Goal: Check status

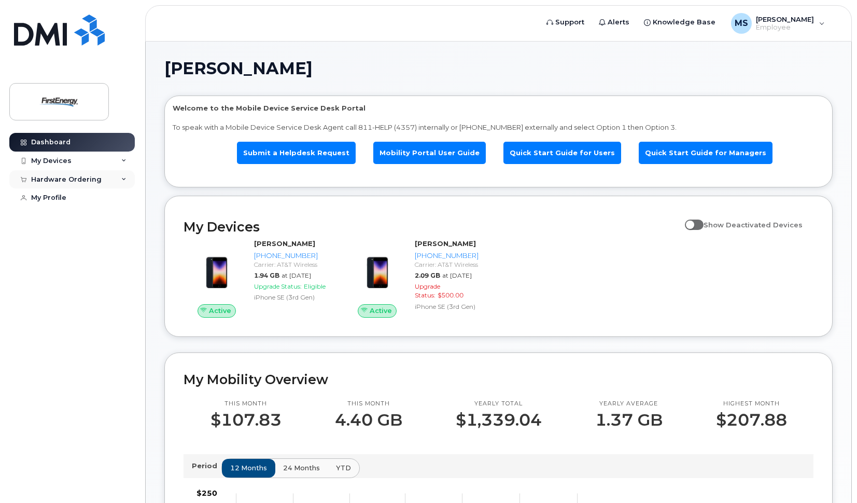
click at [125, 180] on icon at bounding box center [123, 179] width 5 height 5
click at [58, 200] on div "My Orders" at bounding box center [54, 197] width 37 height 9
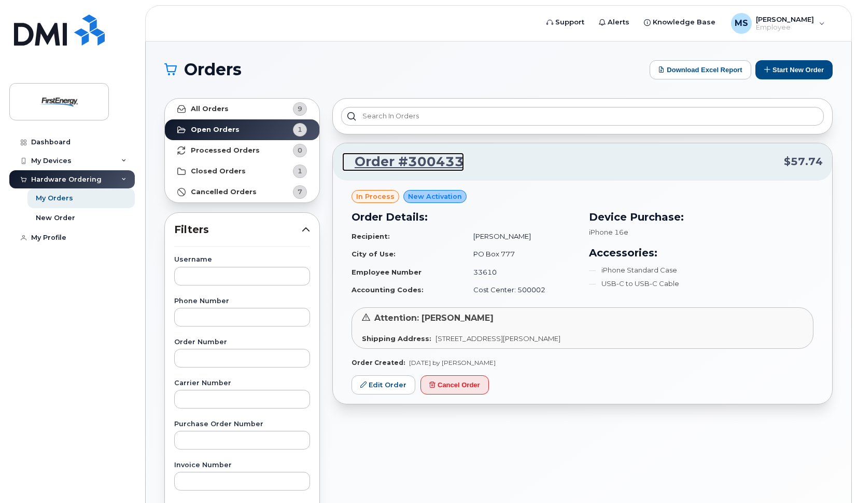
click at [404, 160] on link "Order #300433" at bounding box center [403, 161] width 122 height 19
